Goal: Task Accomplishment & Management: Use online tool/utility

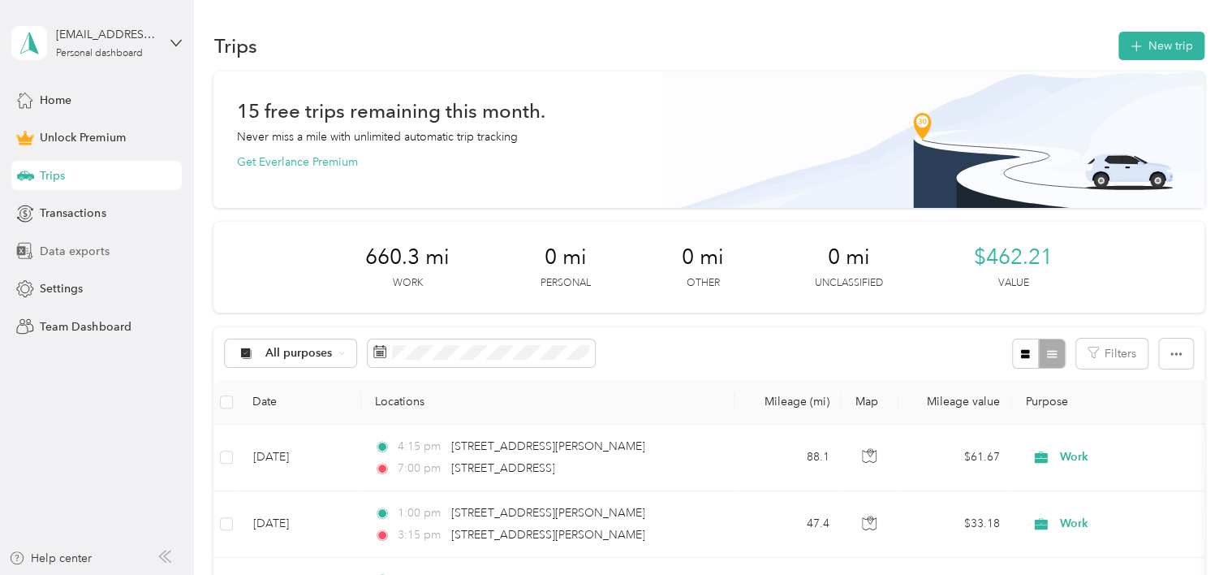
click at [63, 239] on div "Data exports" at bounding box center [96, 250] width 170 height 29
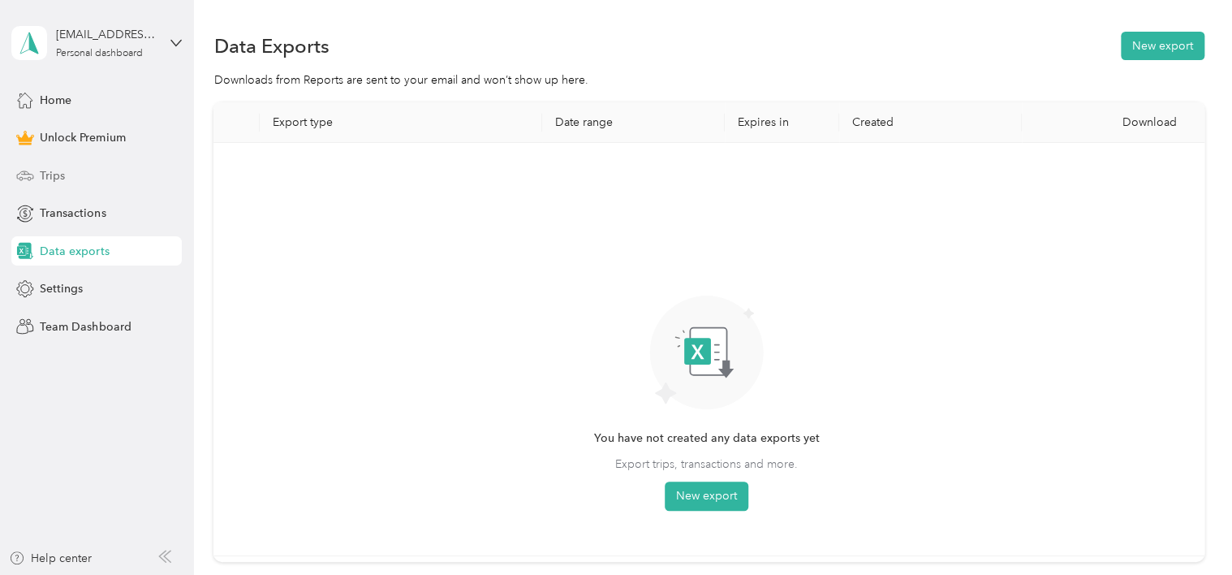
click at [36, 176] on div "Trips" at bounding box center [96, 175] width 170 height 29
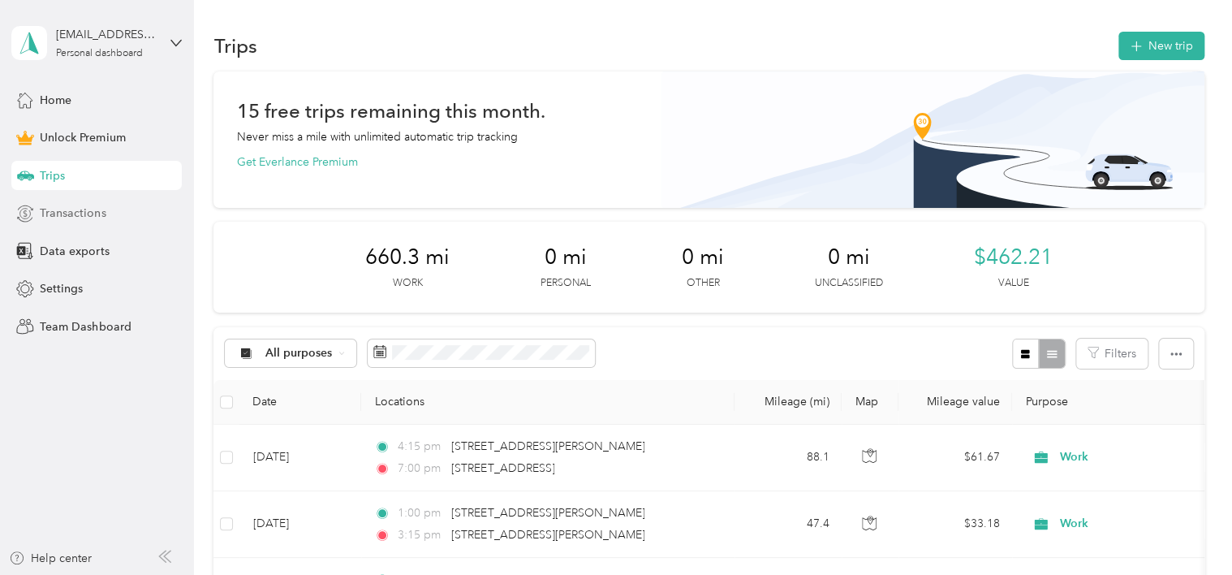
click at [63, 214] on span "Transactions" at bounding box center [73, 213] width 66 height 17
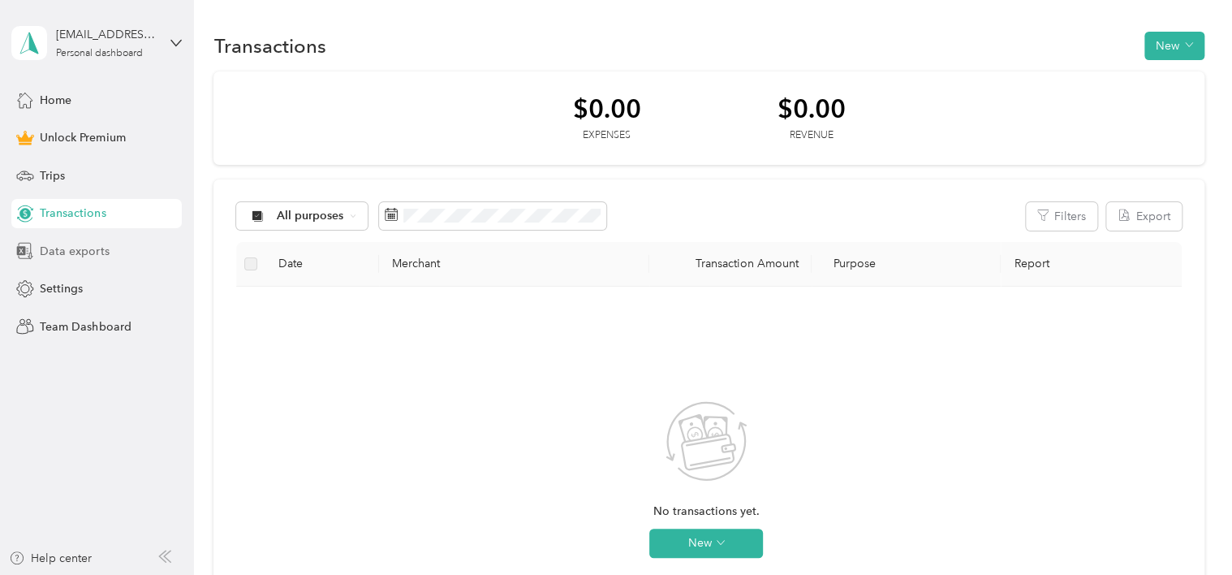
click at [76, 248] on span "Data exports" at bounding box center [74, 251] width 69 height 17
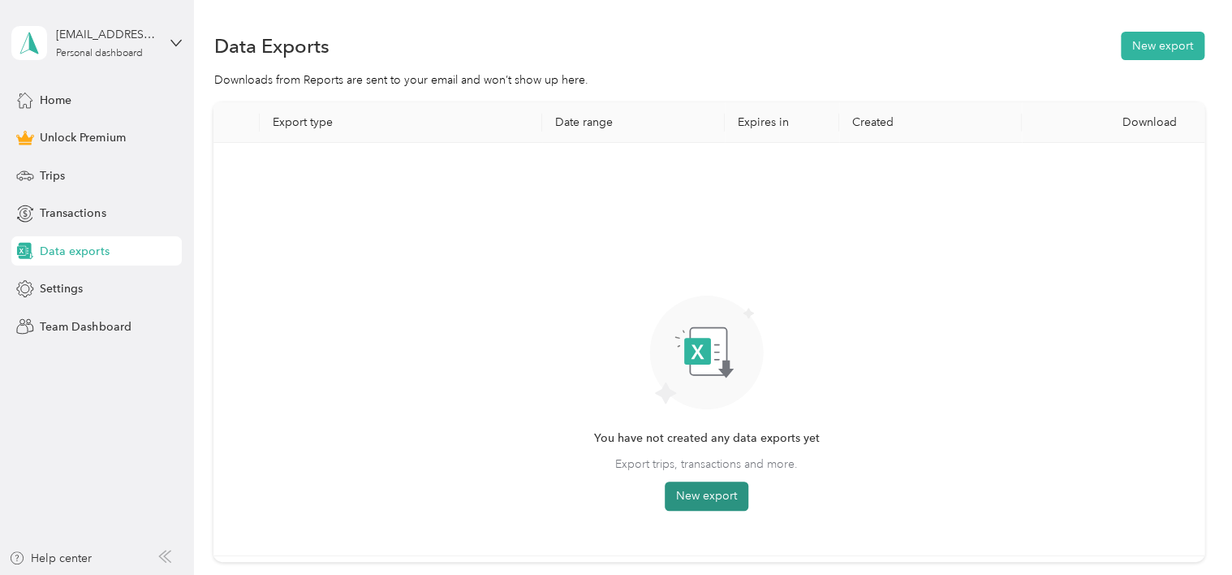
click at [701, 486] on button "New export" at bounding box center [707, 495] width 84 height 29
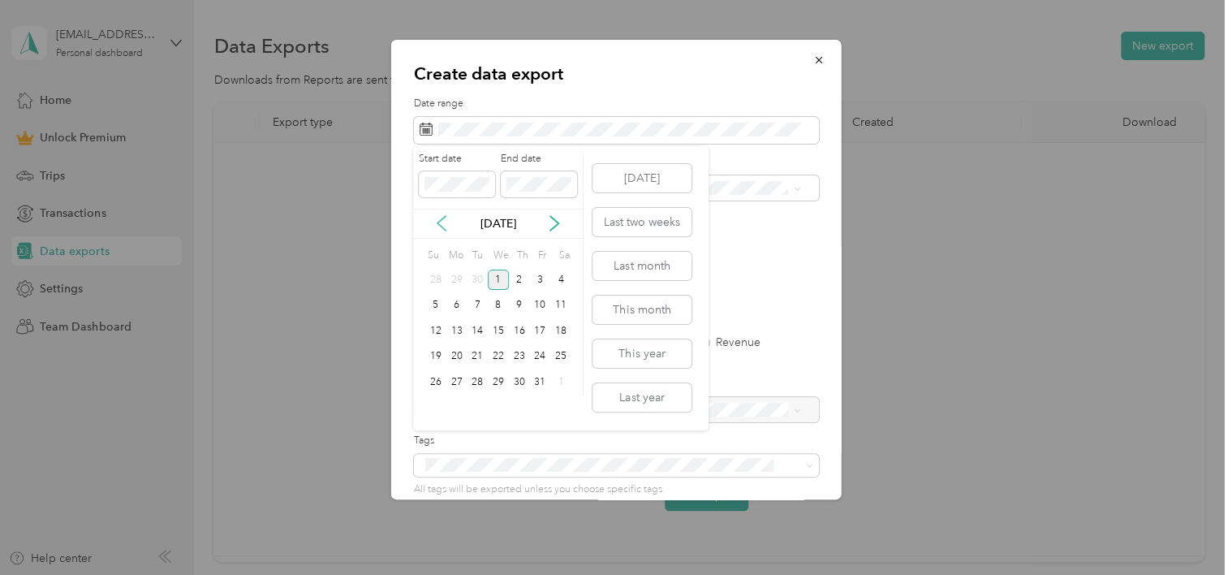
click at [445, 222] on icon at bounding box center [442, 223] width 16 height 16
click at [458, 276] on div "1" at bounding box center [457, 280] width 21 height 20
click at [474, 375] on div "30" at bounding box center [477, 382] width 21 height 20
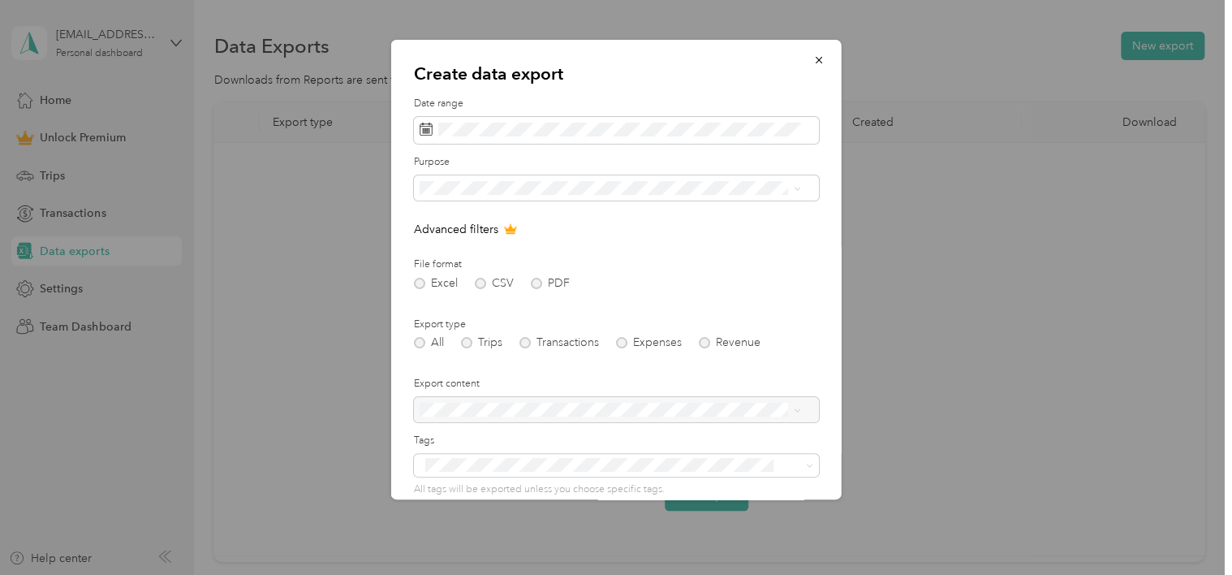
scroll to position [130, 0]
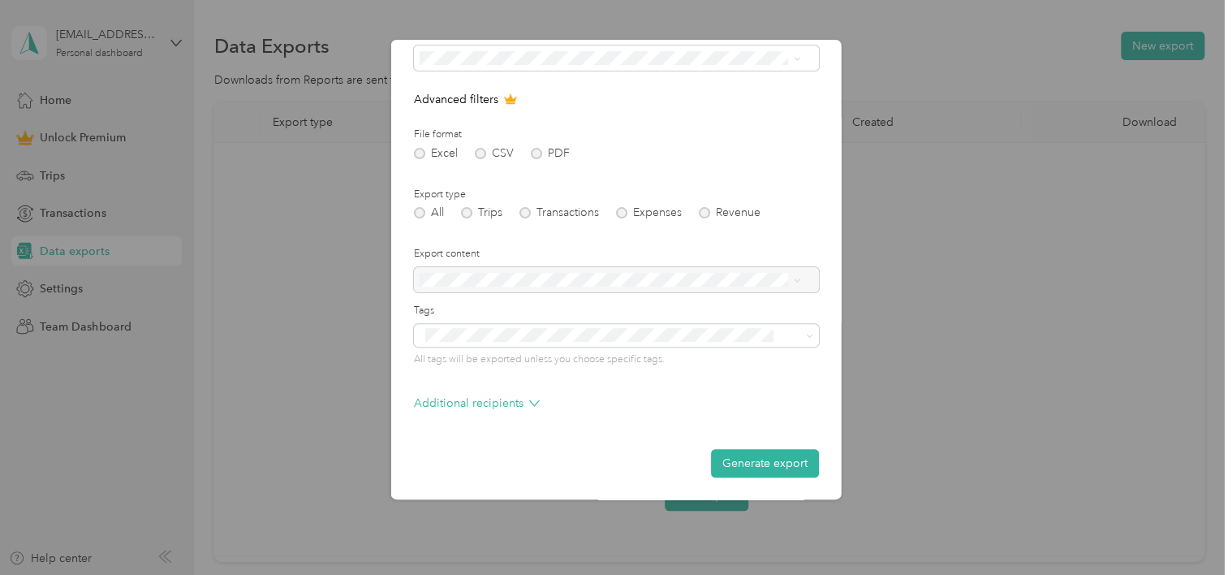
click at [656, 283] on div at bounding box center [616, 280] width 405 height 26
click at [640, 270] on div at bounding box center [616, 280] width 405 height 26
click at [744, 464] on button "Generate export" at bounding box center [765, 463] width 108 height 28
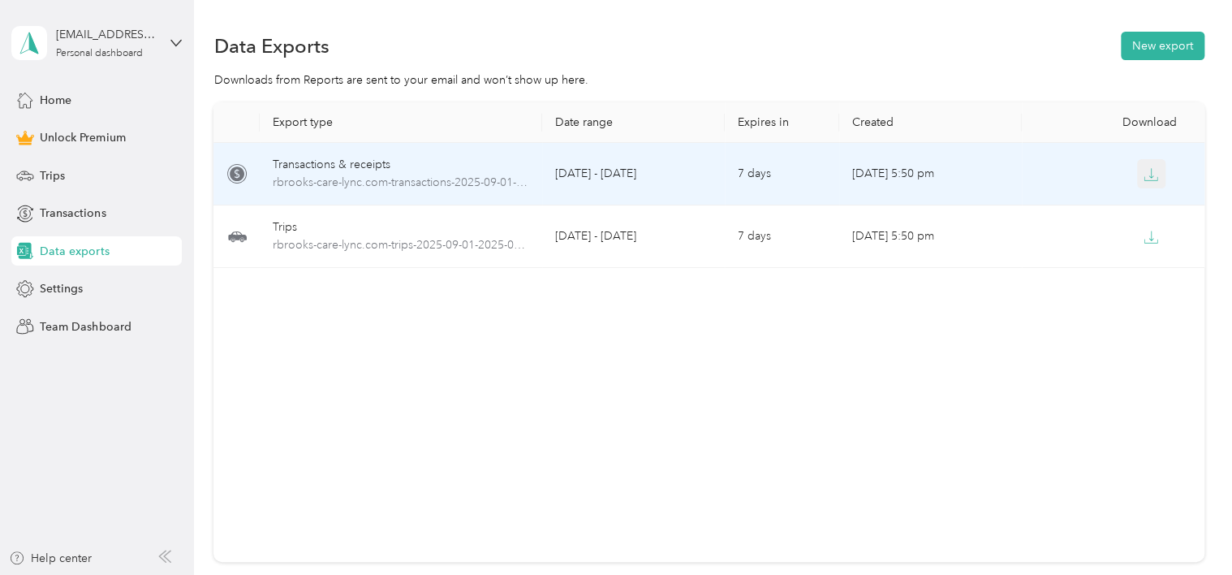
click at [1146, 175] on icon "button" at bounding box center [1151, 174] width 15 height 15
click at [1150, 177] on icon "button" at bounding box center [1152, 173] width 5 height 10
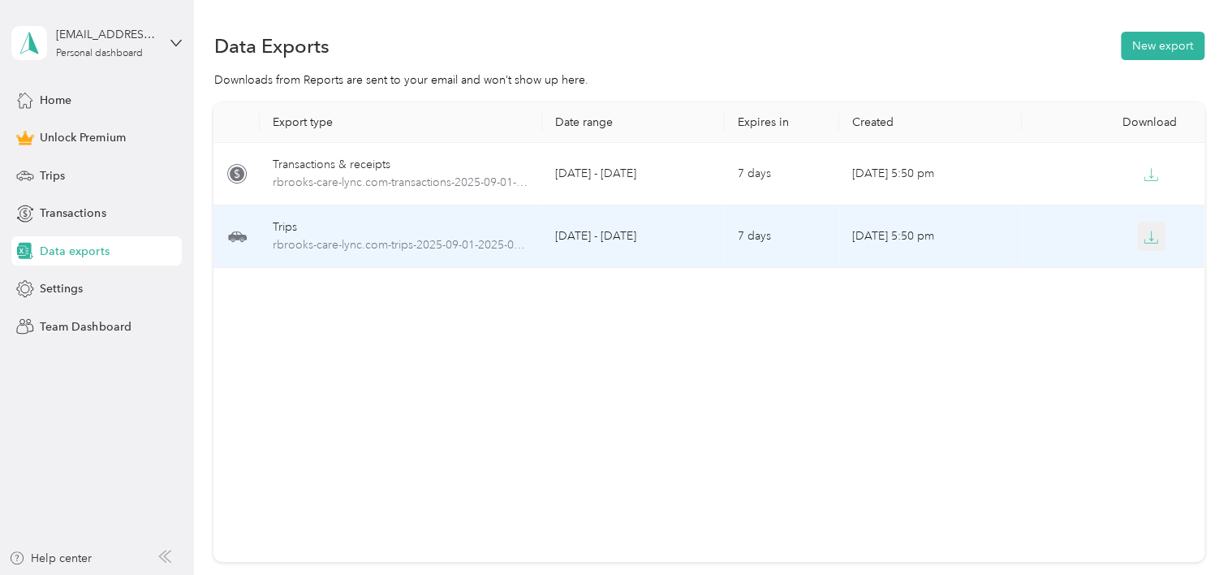
click at [1150, 235] on icon "button" at bounding box center [1151, 237] width 15 height 15
click at [1152, 238] on icon "button" at bounding box center [1151, 237] width 15 height 15
